Goal: Download file/media

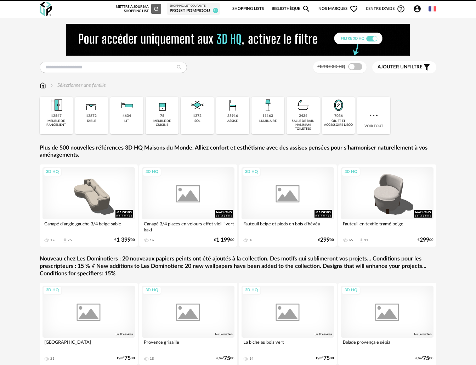
click at [105, 44] on img at bounding box center [237, 40] width 343 height 32
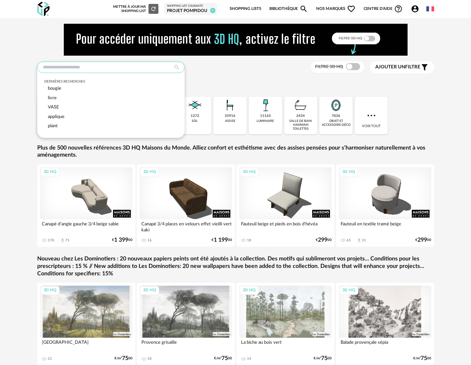
click at [91, 70] on input "text" at bounding box center [110, 67] width 147 height 11
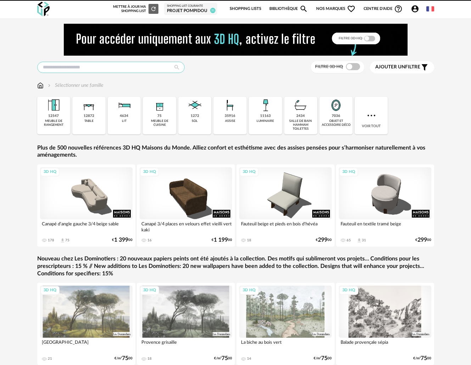
scroll to position [1, 0]
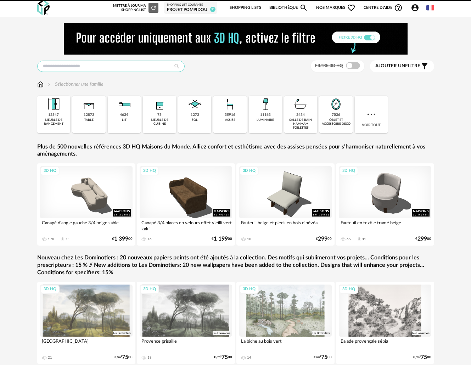
click at [92, 70] on input "text" at bounding box center [110, 66] width 147 height 11
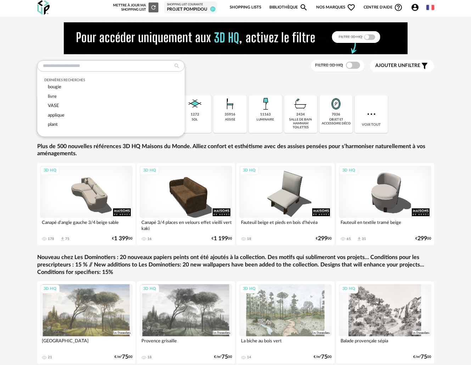
click at [218, 79] on div "Dernières recherches bougie livre VASE applique plant Filtre 3D HQ Ajouter un f…" at bounding box center [236, 202] width 408 height 361
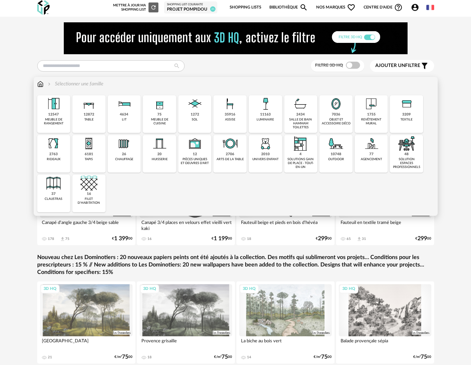
click at [332, 118] on div "objet et accessoire déco" at bounding box center [335, 122] width 29 height 8
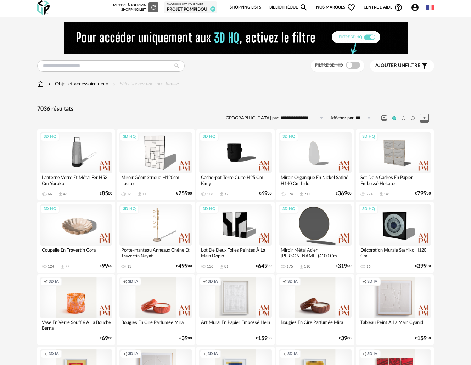
click at [335, 7] on span "Nos marques Heart Outline icon" at bounding box center [336, 7] width 40 height 15
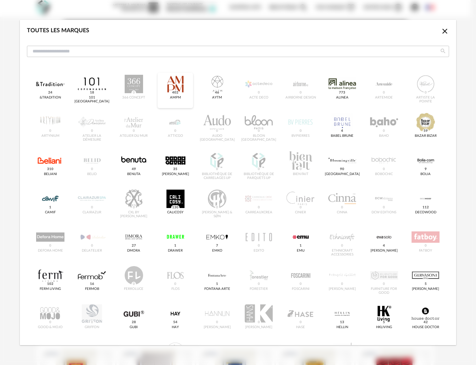
drag, startPoint x: 177, startPoint y: 93, endPoint x: 172, endPoint y: 116, distance: 23.1
click at [177, 93] on span "402" at bounding box center [175, 92] width 8 height 5
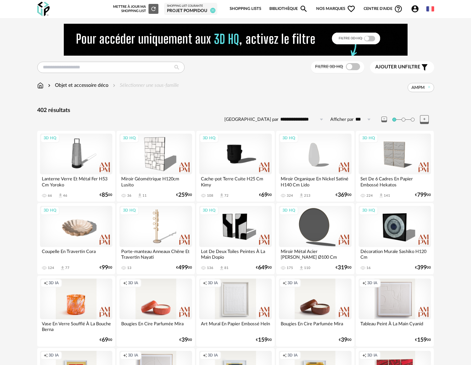
click at [329, 7] on span "Nos marques Heart Outline icon" at bounding box center [336, 8] width 40 height 15
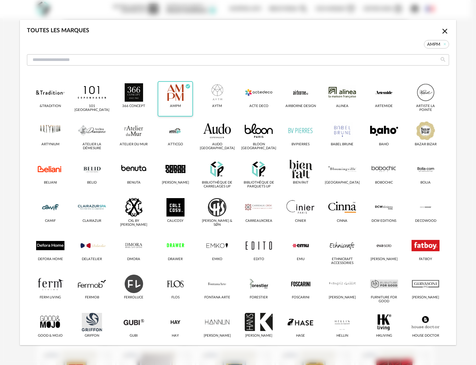
click at [177, 103] on div "AMPM Check Circle icon" at bounding box center [175, 98] width 35 height 35
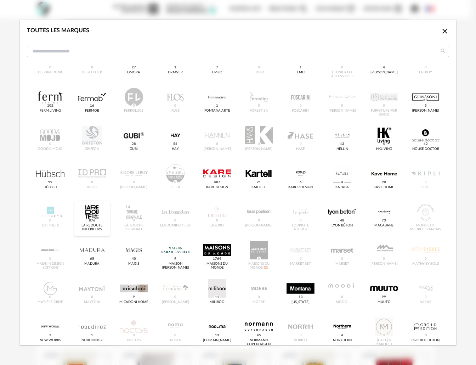
click at [96, 210] on div "dialog" at bounding box center [92, 212] width 28 height 18
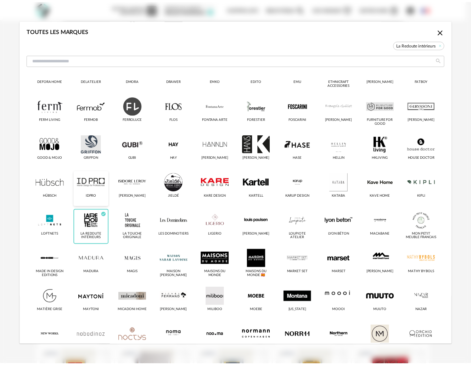
scroll to position [187, 0]
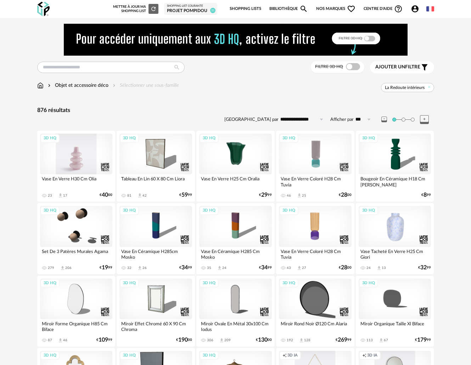
click at [79, 154] on div "3D HQ" at bounding box center [76, 153] width 73 height 41
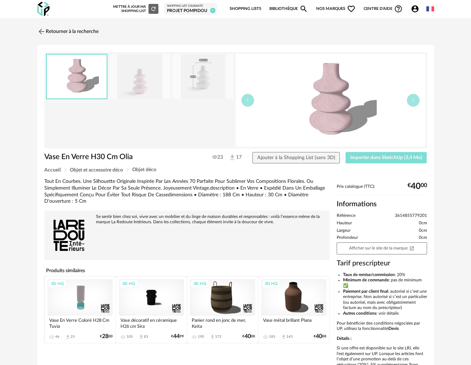
click at [379, 154] on button "Importer dans SketchUp (3,4 Mo)" at bounding box center [385, 157] width 81 height 11
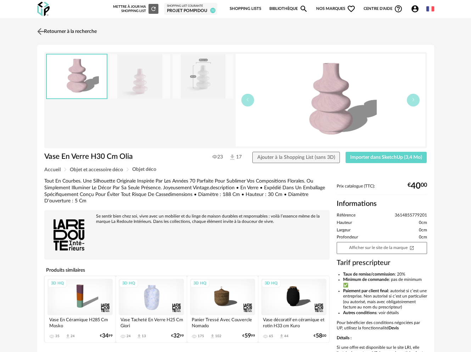
click at [65, 29] on link "Retourner à la recherche" at bounding box center [65, 32] width 61 height 16
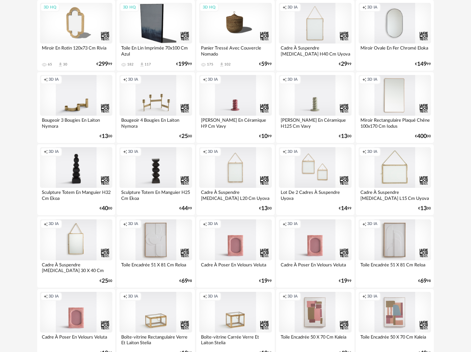
scroll to position [348, 0]
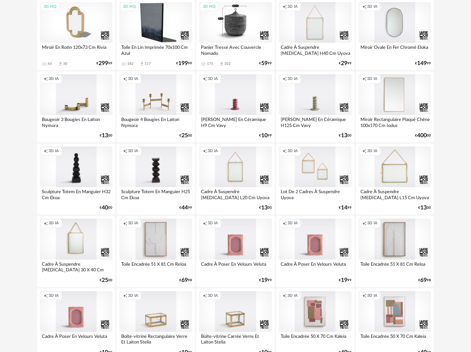
click at [234, 23] on div "3D HQ" at bounding box center [235, 22] width 73 height 41
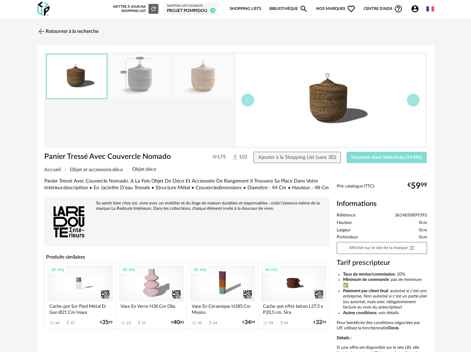
click at [387, 158] on span "Importer dans SketchUp (24 Mo)" at bounding box center [386, 157] width 71 height 5
